Goal: Information Seeking & Learning: Learn about a topic

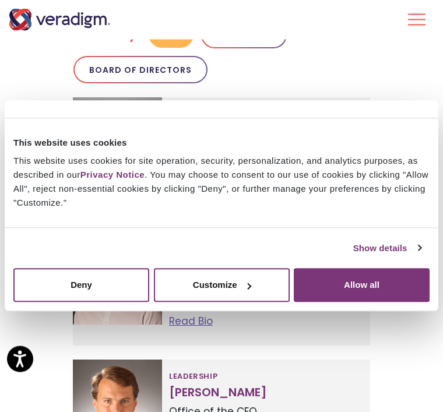
scroll to position [409, 0]
click at [416, 255] on link "Show details" at bounding box center [387, 248] width 68 height 14
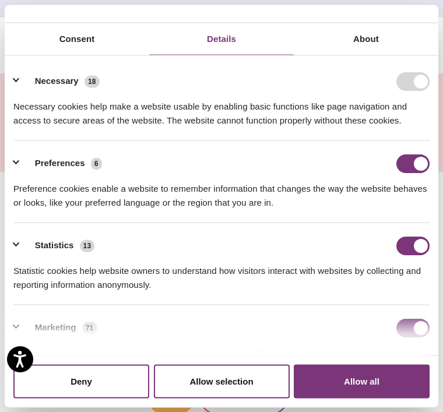
scroll to position [0, 0]
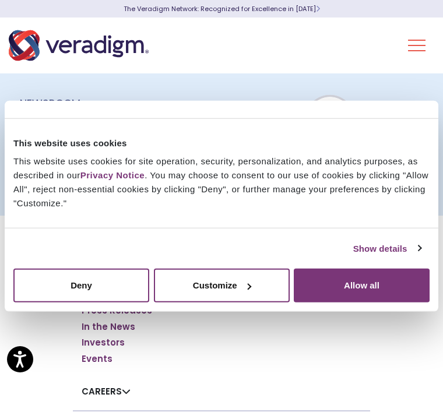
click at [364, 284] on button "Allow all" at bounding box center [362, 286] width 136 height 34
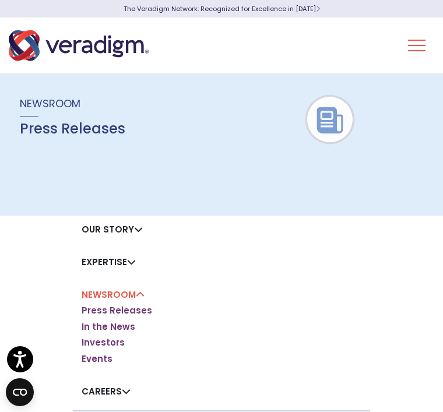
click at [140, 223] on link "Our Story" at bounding box center [112, 229] width 61 height 12
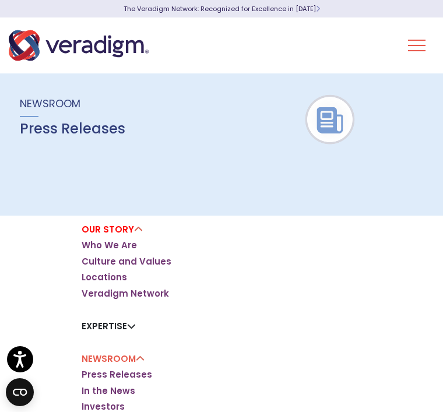
click at [414, 54] on button "Toggle Navigation Menu" at bounding box center [416, 45] width 17 height 30
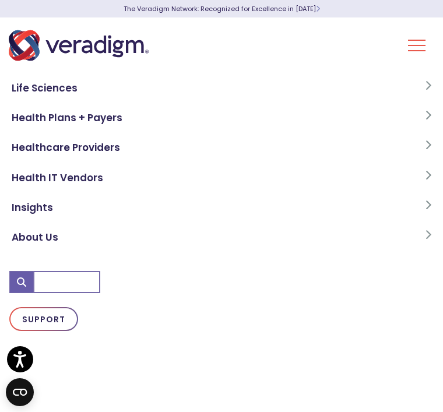
click at [57, 235] on link "About Us" at bounding box center [221, 238] width 424 height 30
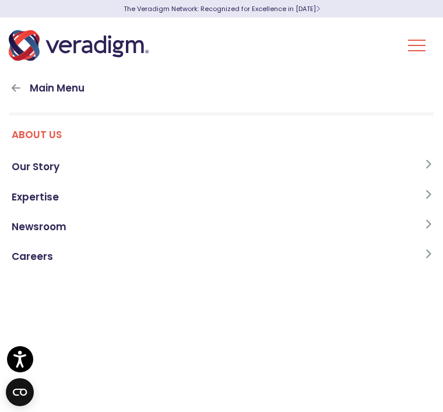
click at [58, 168] on link "Our Story" at bounding box center [221, 167] width 424 height 30
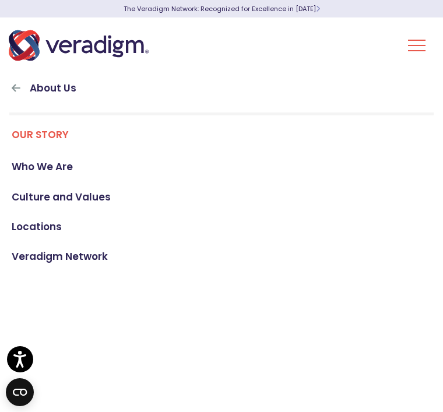
click at [69, 167] on link "Who We Are" at bounding box center [221, 167] width 424 height 30
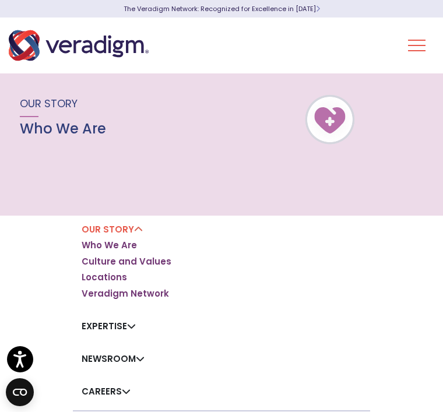
click at [417, 48] on button "Toggle Navigation Menu" at bounding box center [416, 45] width 17 height 30
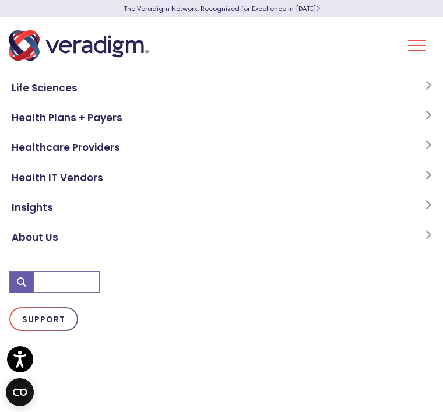
click at [59, 235] on link "About Us" at bounding box center [221, 238] width 424 height 30
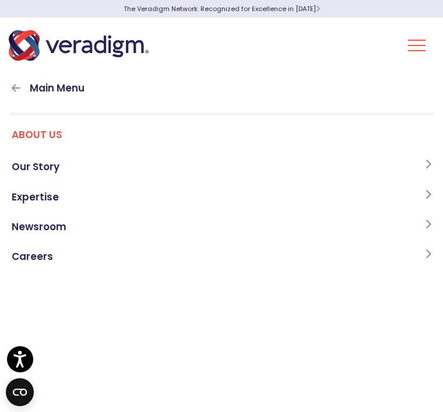
click at [61, 198] on link "Expertise" at bounding box center [221, 197] width 424 height 30
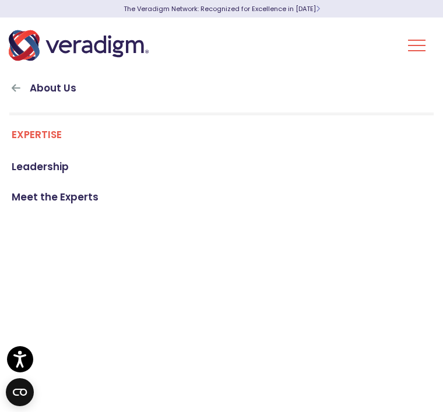
click at [91, 202] on link "Meet the Experts" at bounding box center [221, 197] width 424 height 30
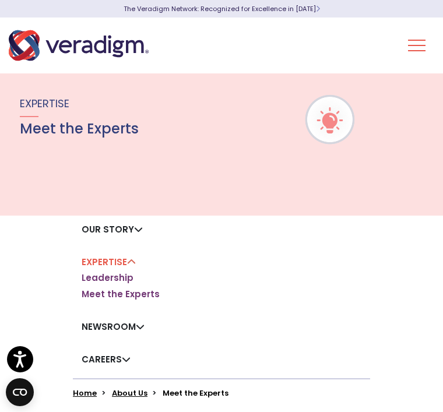
click at [129, 282] on link "Leadership" at bounding box center [108, 278] width 52 height 12
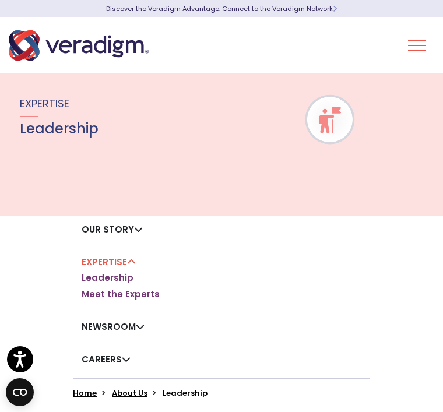
click at [129, 282] on link "Leadership" at bounding box center [108, 278] width 52 height 12
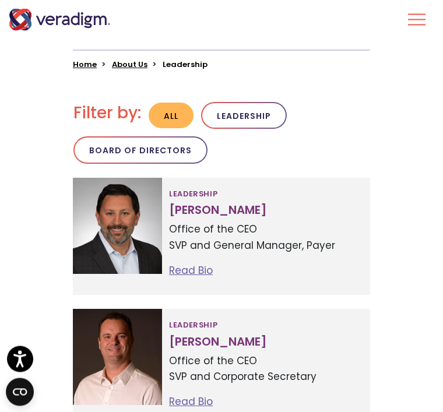
scroll to position [329, 0]
